Goal: Navigation & Orientation: Find specific page/section

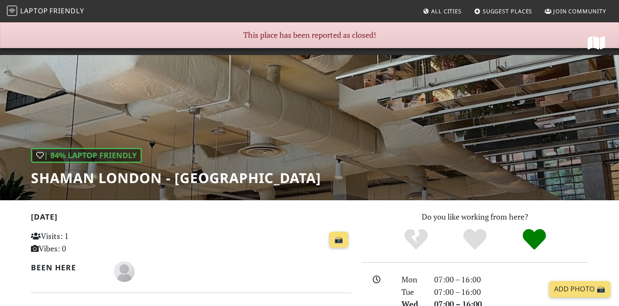
click at [341, 181] on div "| 84% Laptop Friendly Shaman London - Bermondsey" at bounding box center [309, 110] width 619 height 179
click at [433, 9] on span "All Cities" at bounding box center [446, 11] width 31 height 8
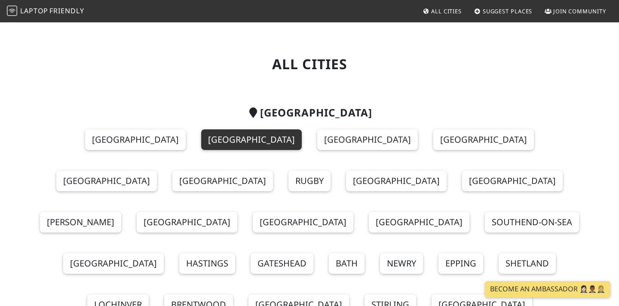
click at [201, 139] on link "[GEOGRAPHIC_DATA]" at bounding box center [251, 139] width 101 height 21
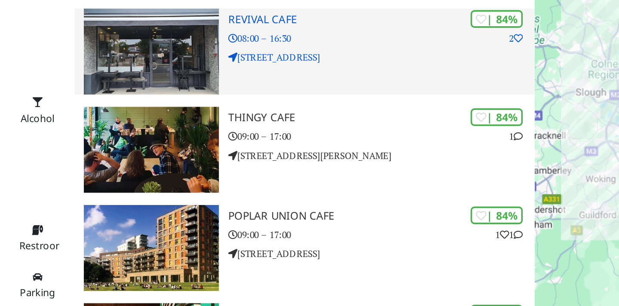
scroll to position [1756, 0]
